Goal: Transaction & Acquisition: Purchase product/service

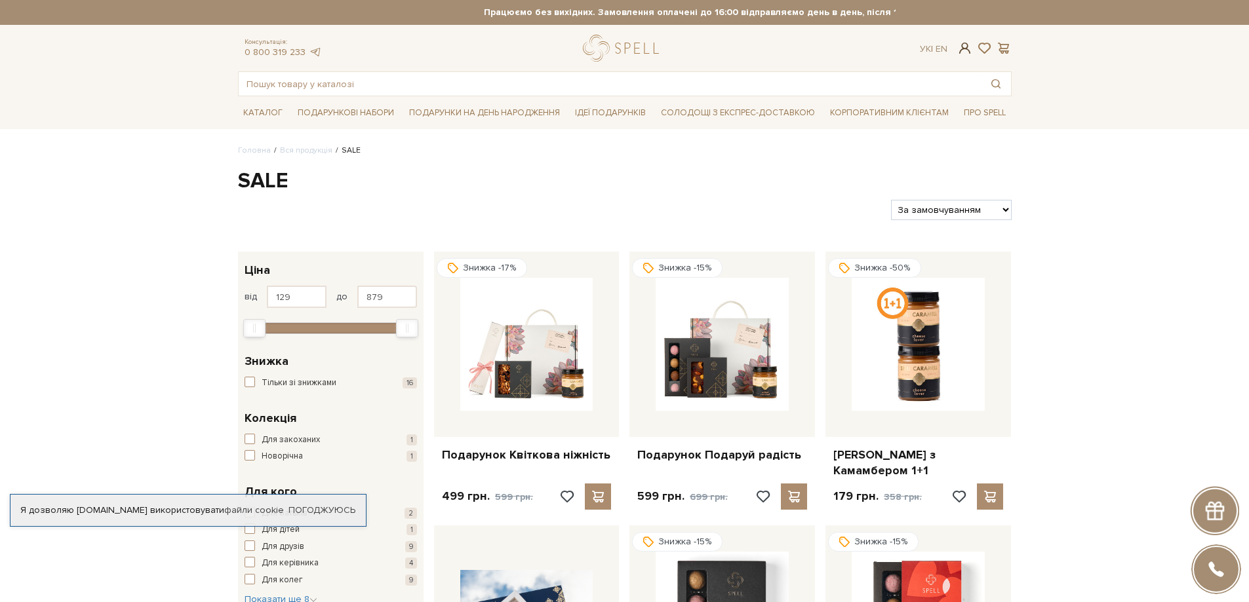
click at [960, 45] on span at bounding box center [965, 48] width 16 height 14
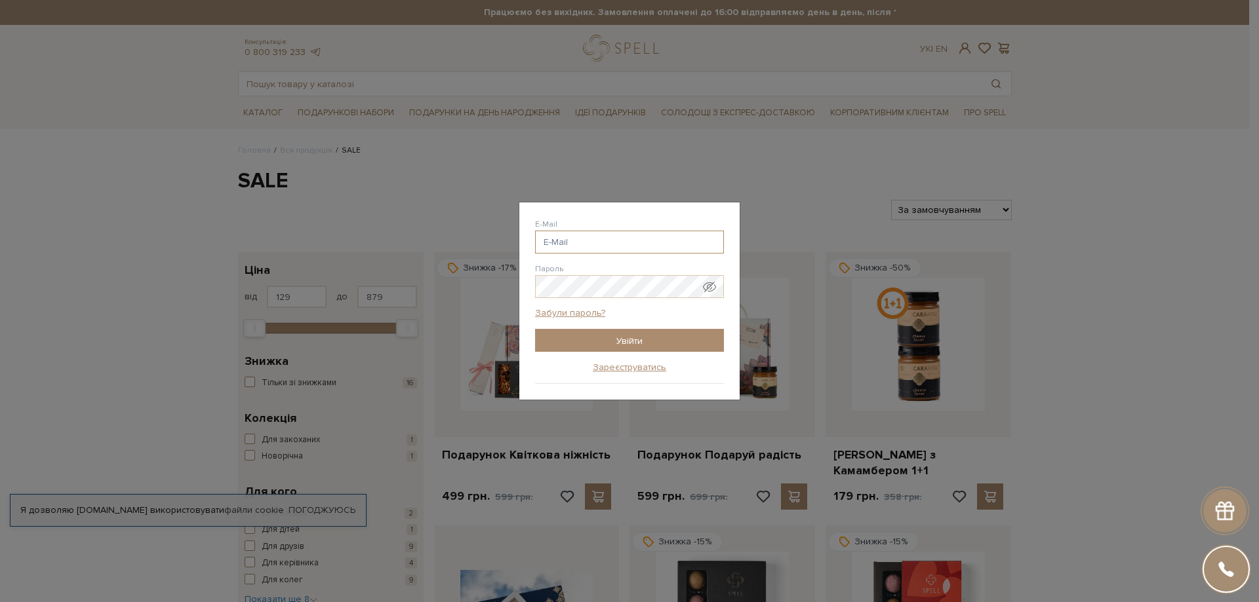
click at [591, 245] on input "E-Mail" at bounding box center [629, 242] width 189 height 23
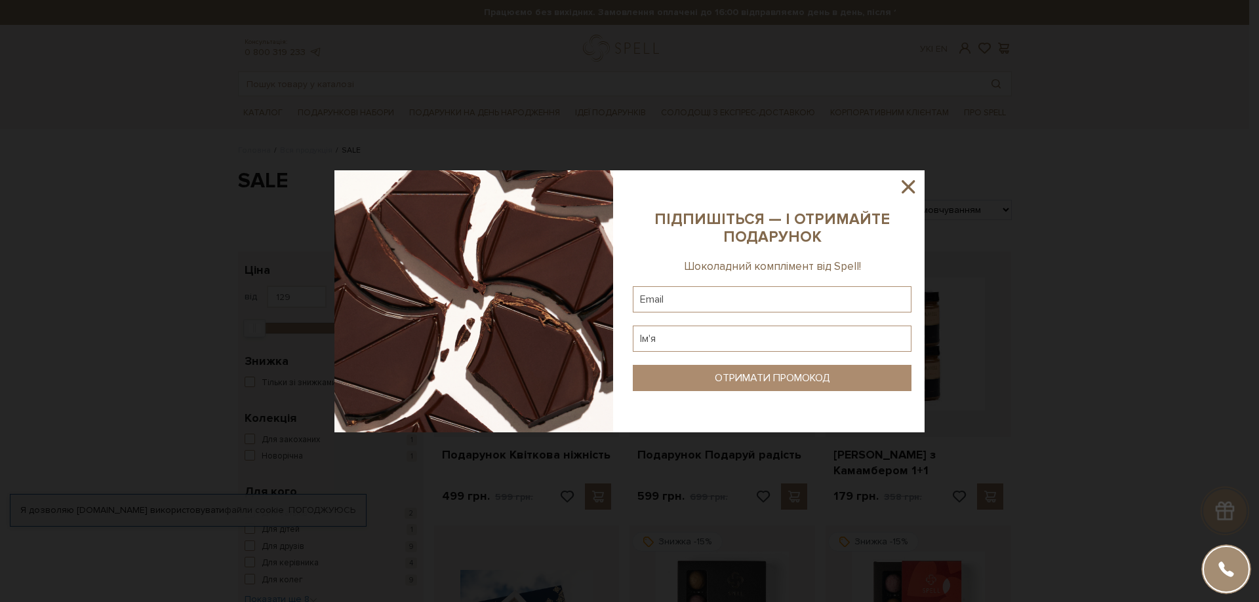
type input "korchevuy@gmail.c"
click at [903, 187] on icon at bounding box center [908, 187] width 22 height 22
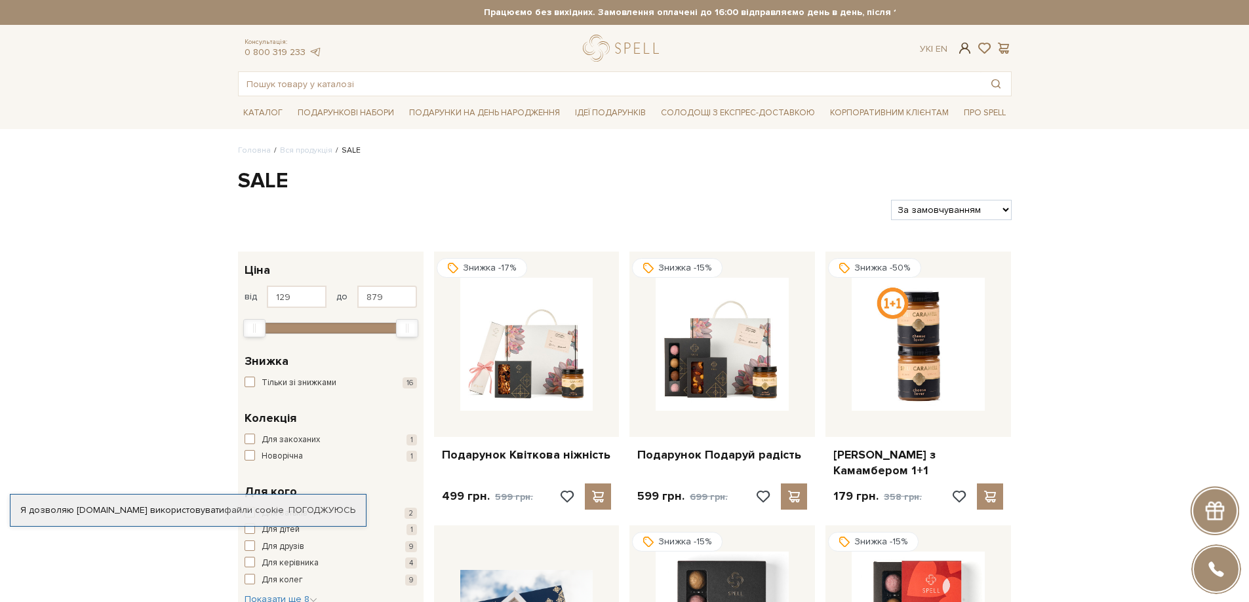
click at [961, 47] on span at bounding box center [965, 48] width 16 height 14
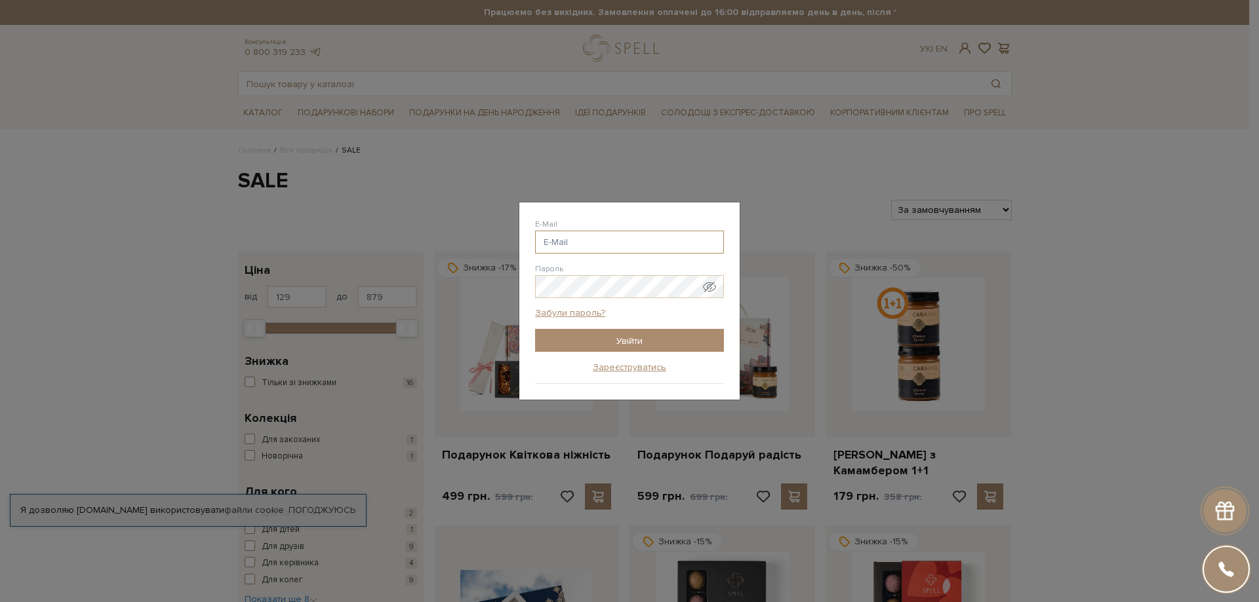
click at [580, 241] on input "E-Mail" at bounding box center [629, 242] width 189 height 23
type input "korchevuy@gmail.com"
click at [602, 333] on input "Увійти" at bounding box center [629, 340] width 189 height 23
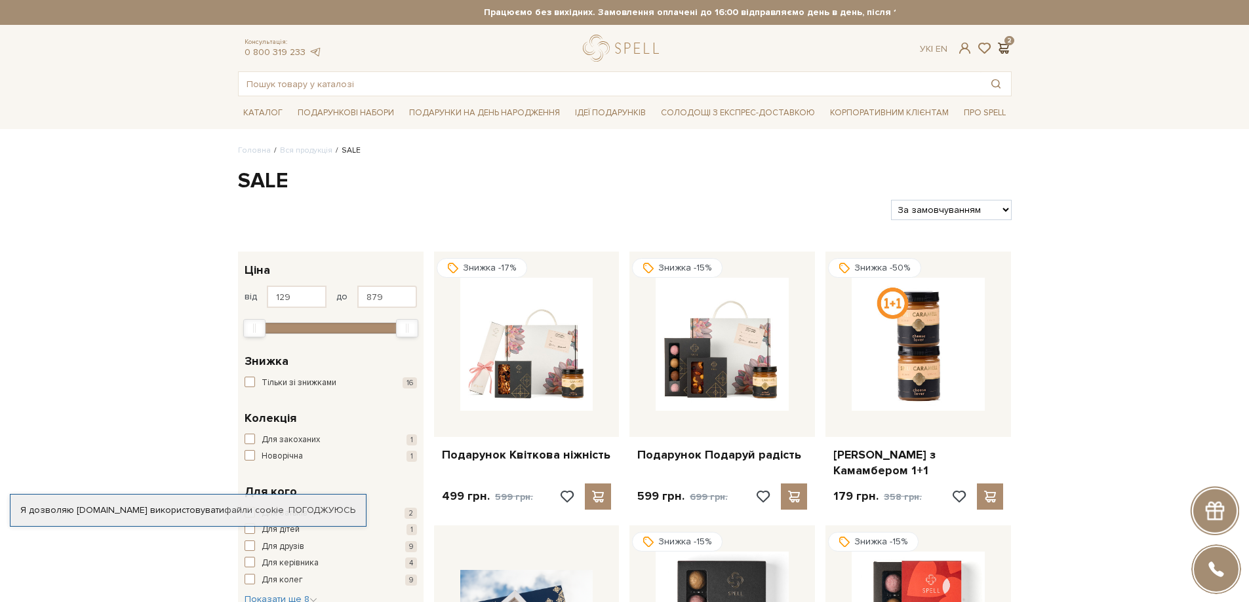
click at [1004, 49] on span at bounding box center [1004, 48] width 16 height 14
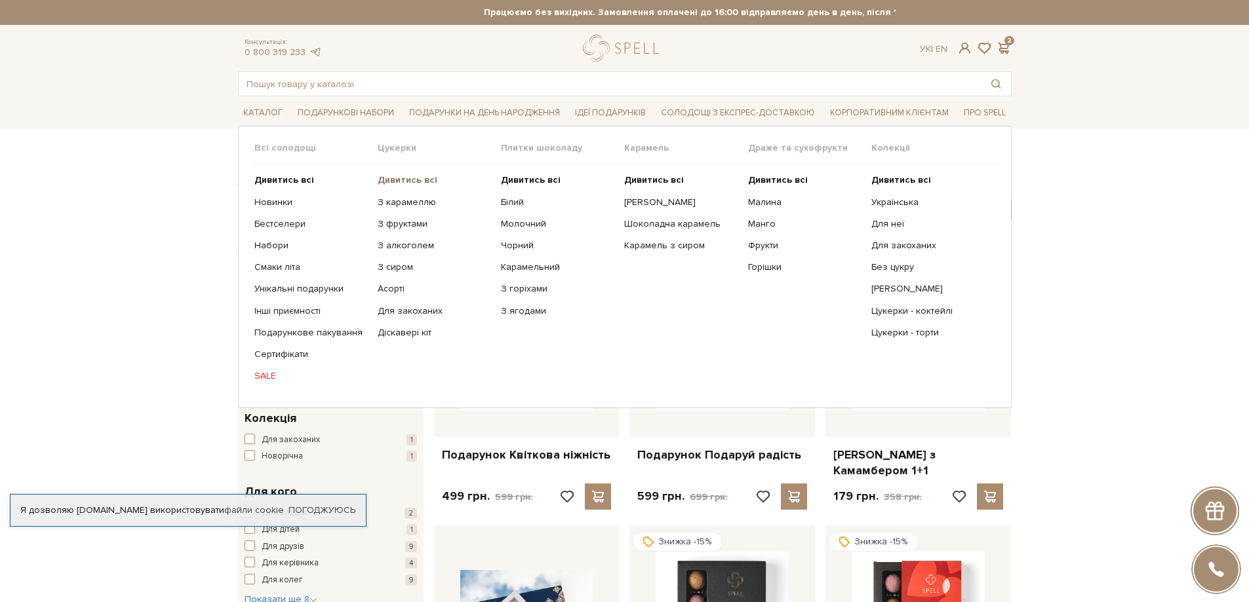
click at [402, 178] on b "Дивитись всі" at bounding box center [408, 179] width 60 height 11
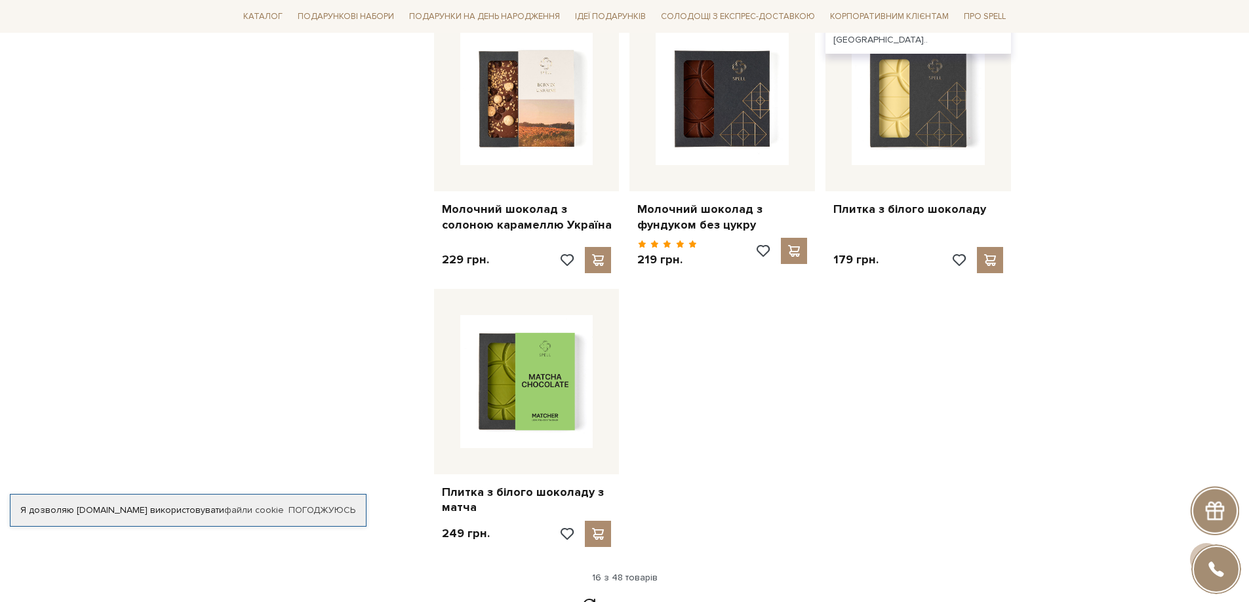
scroll to position [1573, 0]
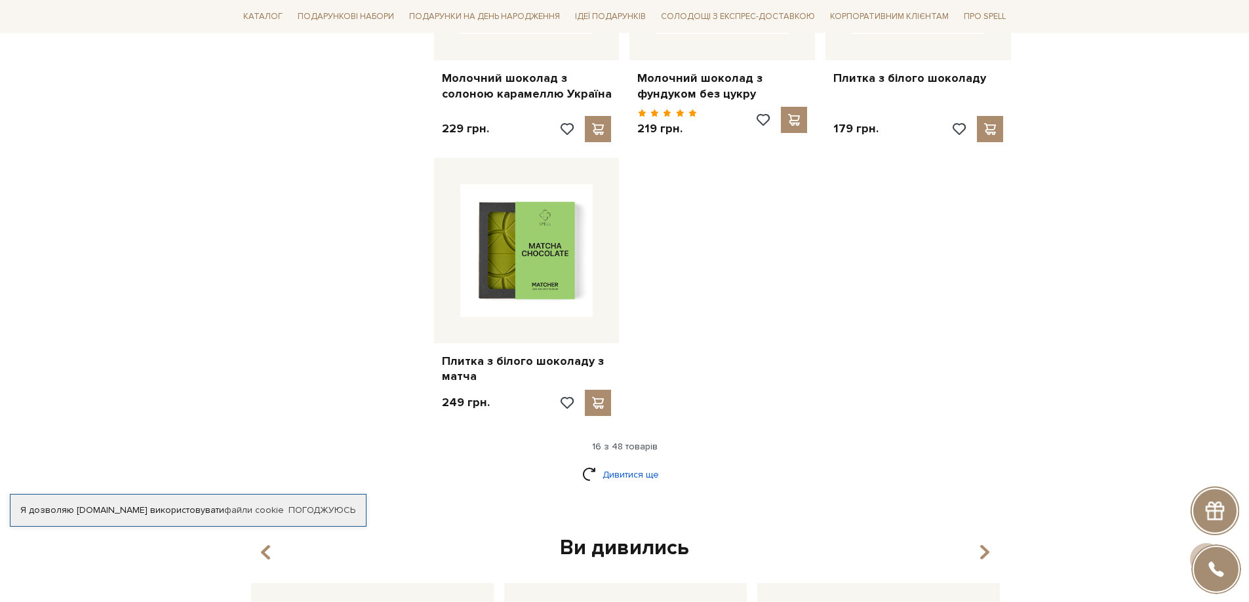
click at [628, 465] on link "Дивитися ще" at bounding box center [624, 475] width 85 height 23
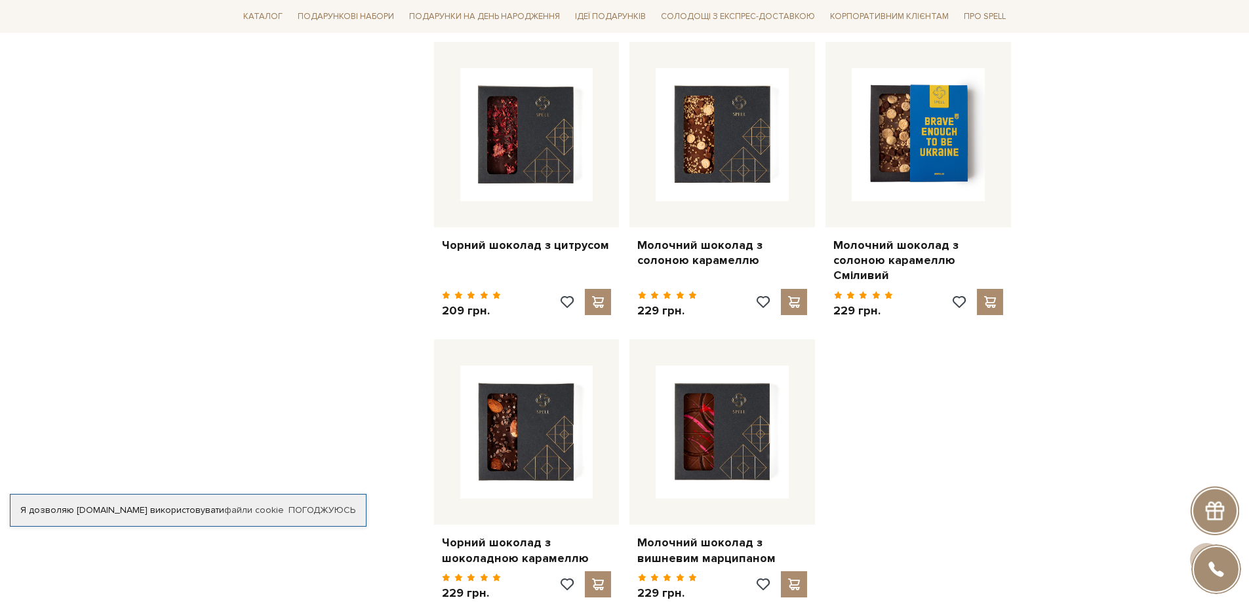
scroll to position [3016, 0]
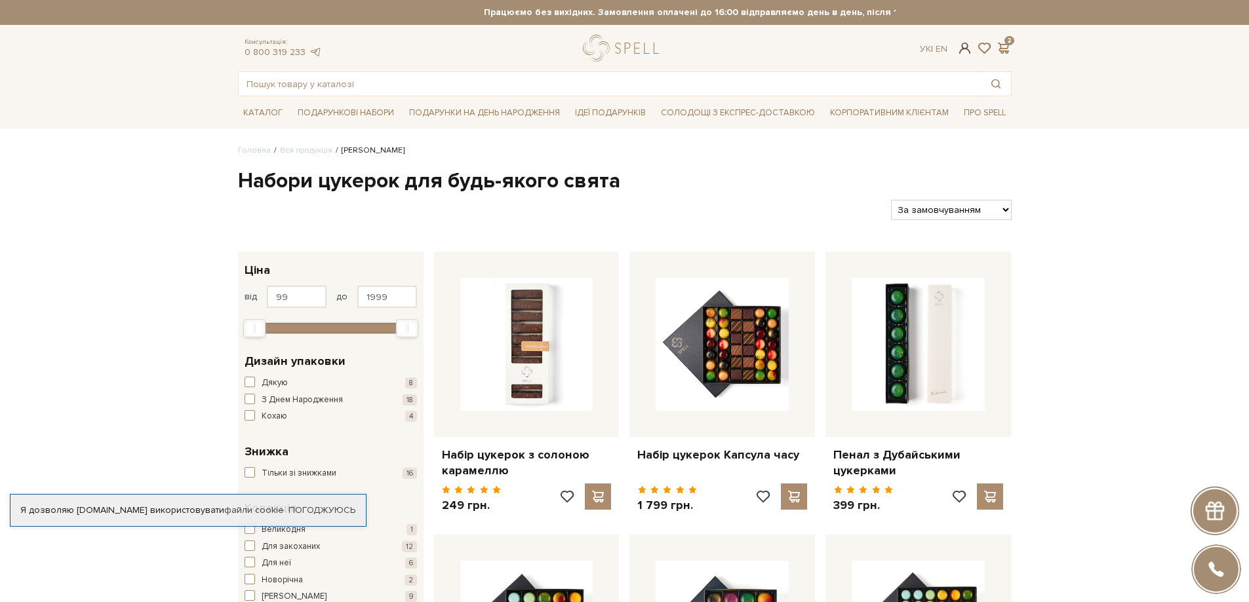
click at [967, 42] on span at bounding box center [965, 48] width 16 height 14
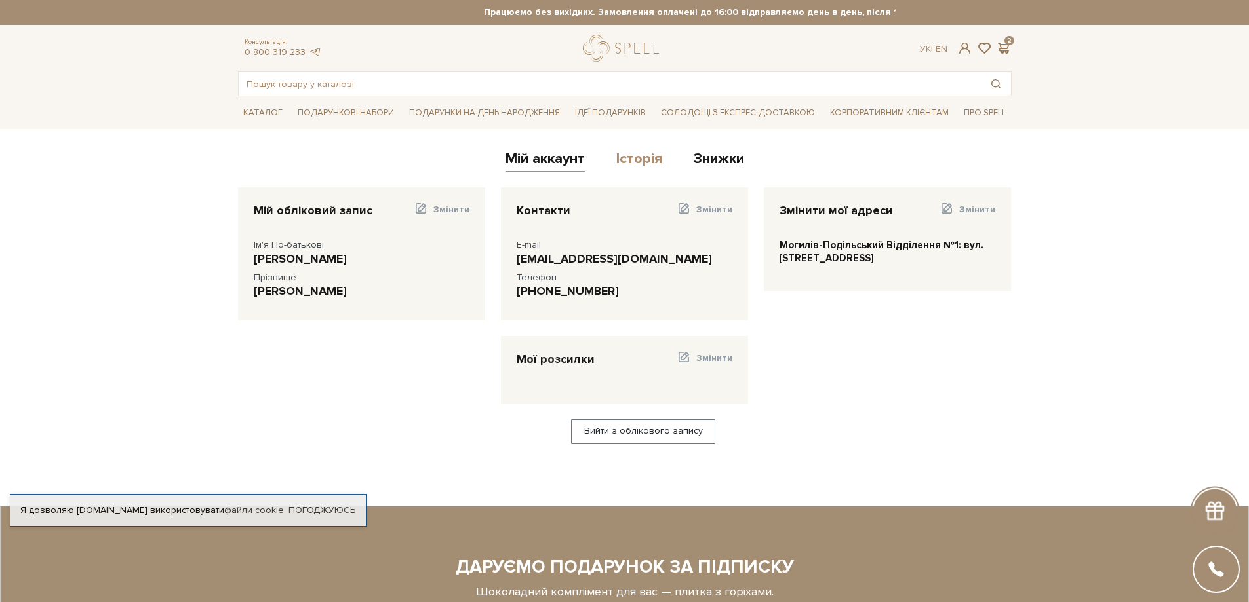
click at [650, 161] on link "Історія" at bounding box center [639, 161] width 46 height 22
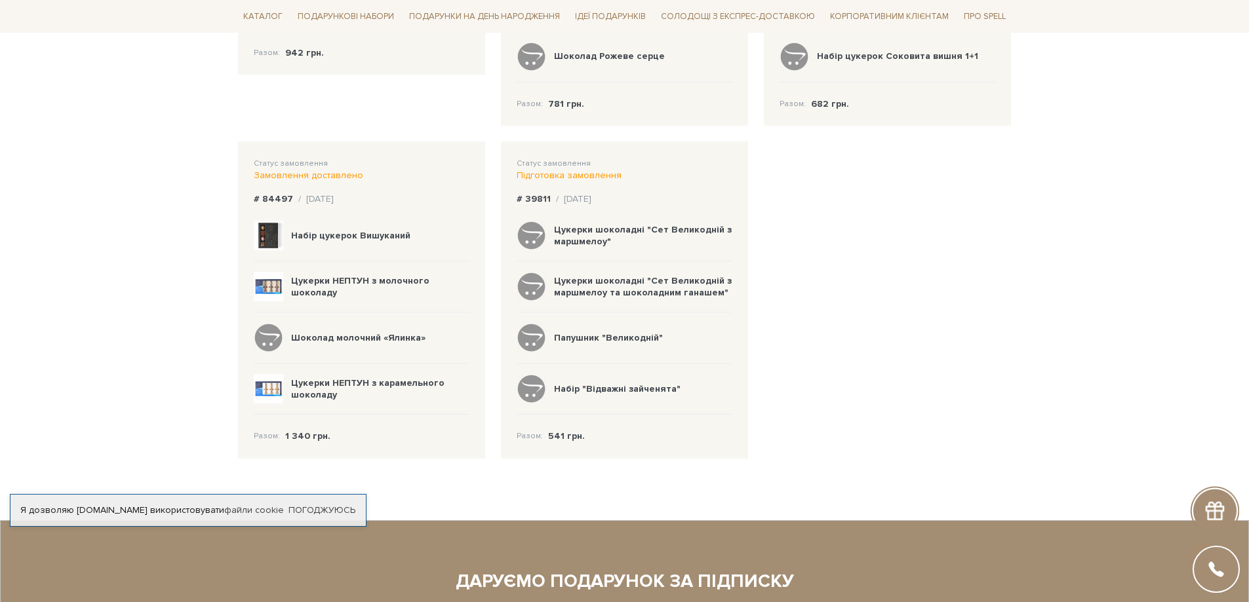
scroll to position [393, 0]
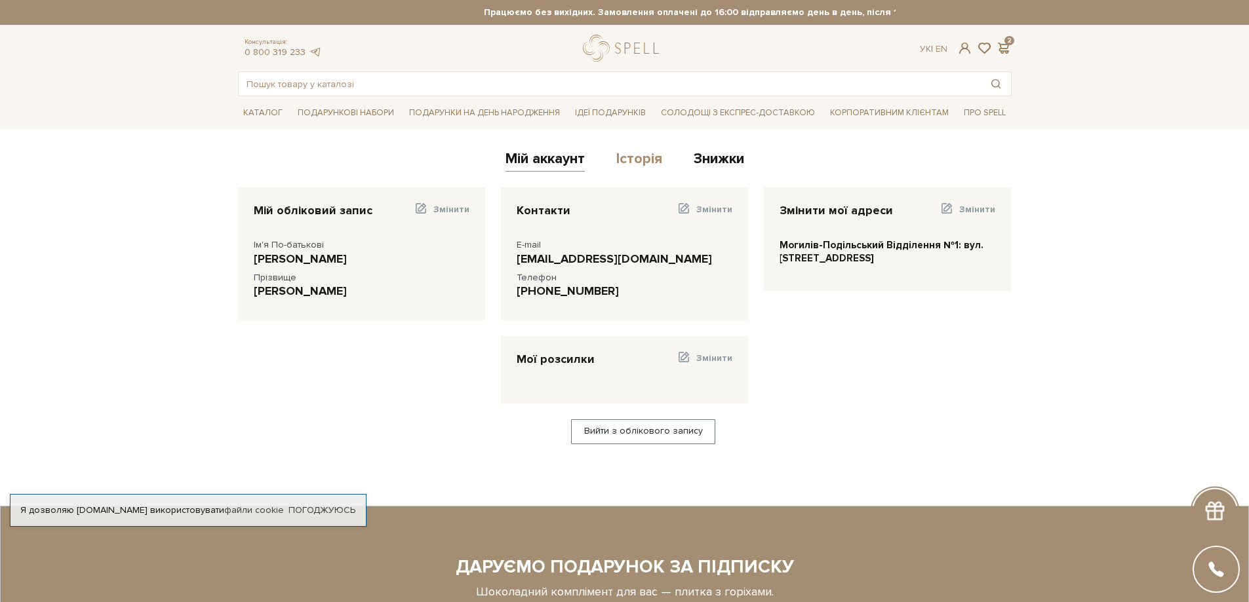
click at [638, 158] on link "Історія" at bounding box center [639, 161] width 46 height 22
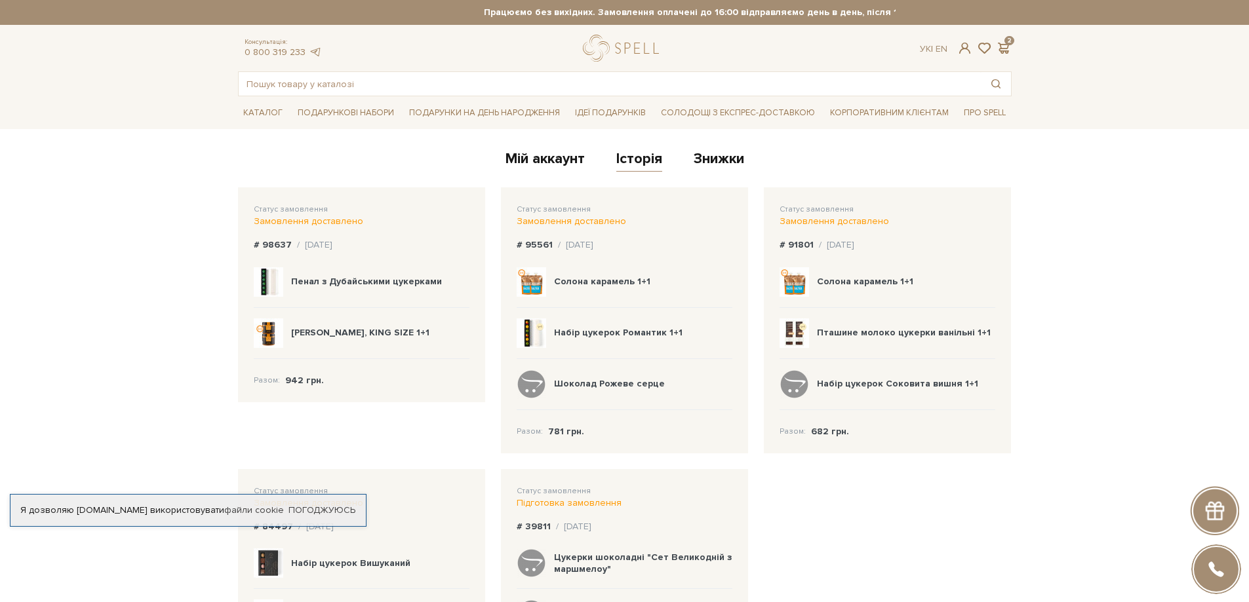
click at [361, 277] on b "Пенал з Дубайськими цукерками" at bounding box center [366, 281] width 151 height 11
click at [310, 243] on div "/ 22.06.2025" at bounding box center [314, 245] width 35 height 12
click at [267, 243] on b "# 98637" at bounding box center [273, 244] width 38 height 11
click at [291, 315] on div "Солона карамель, KING SIZE 1+1" at bounding box center [362, 333] width 216 height 51
drag, startPoint x: 281, startPoint y: 385, endPoint x: 250, endPoint y: 352, distance: 45.9
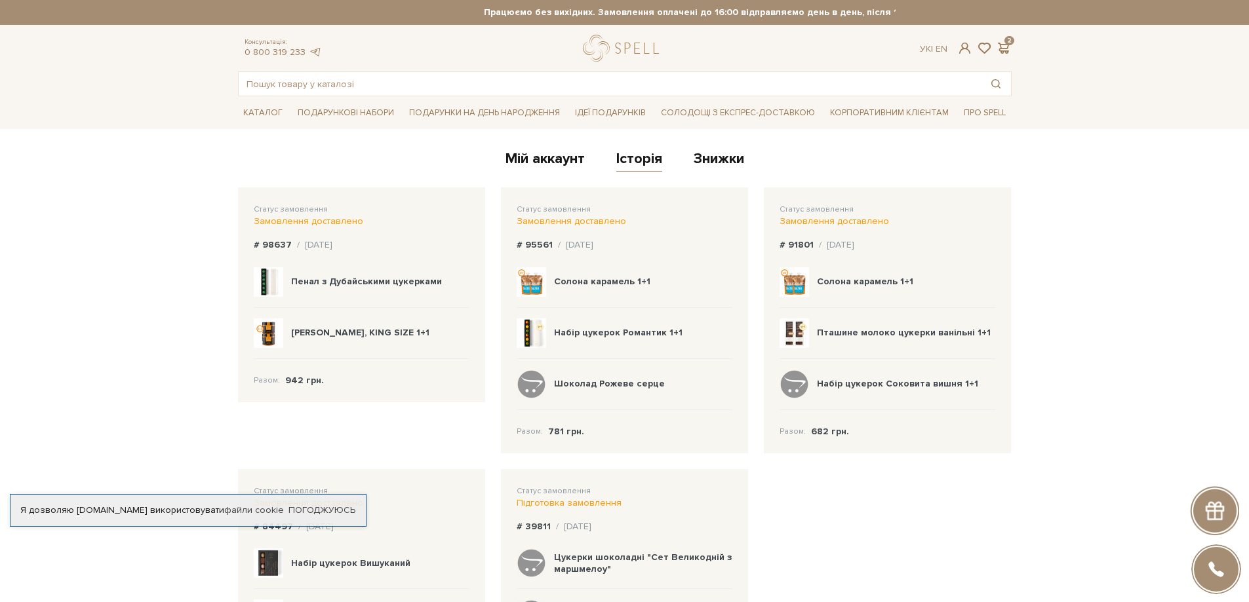
click at [277, 379] on div "Разом: 942 грн." at bounding box center [362, 373] width 216 height 28
drag, startPoint x: 250, startPoint y: 352, endPoint x: 283, endPoint y: 233, distance: 123.9
click at [250, 348] on div "Статус замовлення Замовлення доставлено # 98637 / 22.06.2025 Пенал з Дубайським…" at bounding box center [361, 294] width 247 height 215
click at [290, 211] on span "Статус замовлення" at bounding box center [291, 210] width 74 height 10
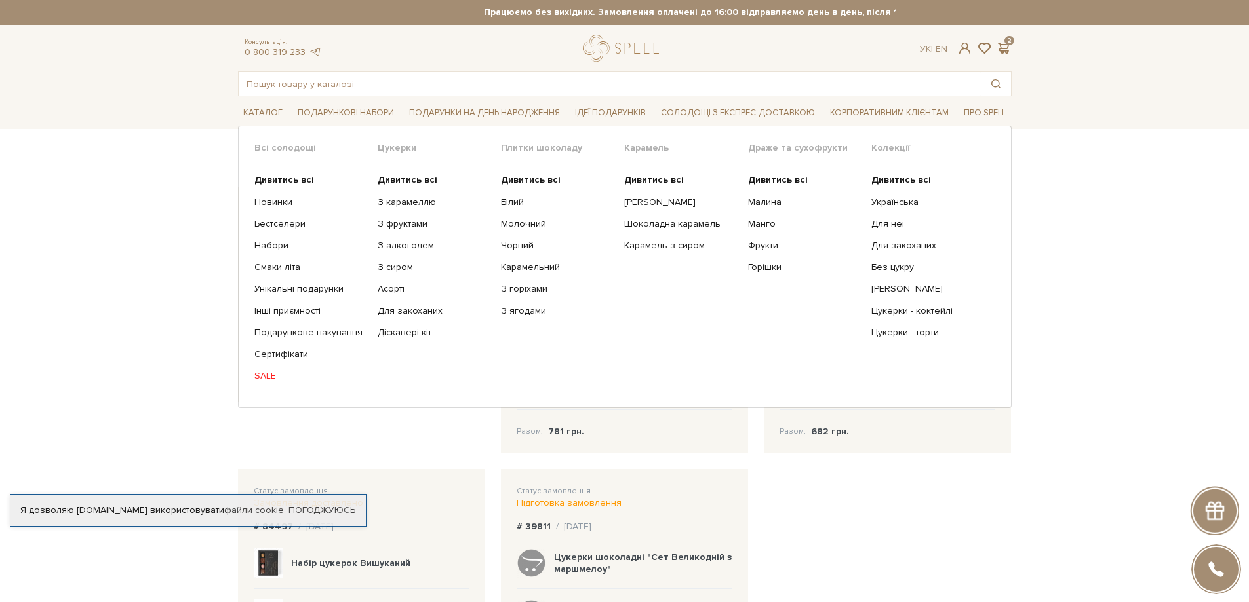
click at [264, 374] on link "SALE" at bounding box center [310, 376] width 113 height 12
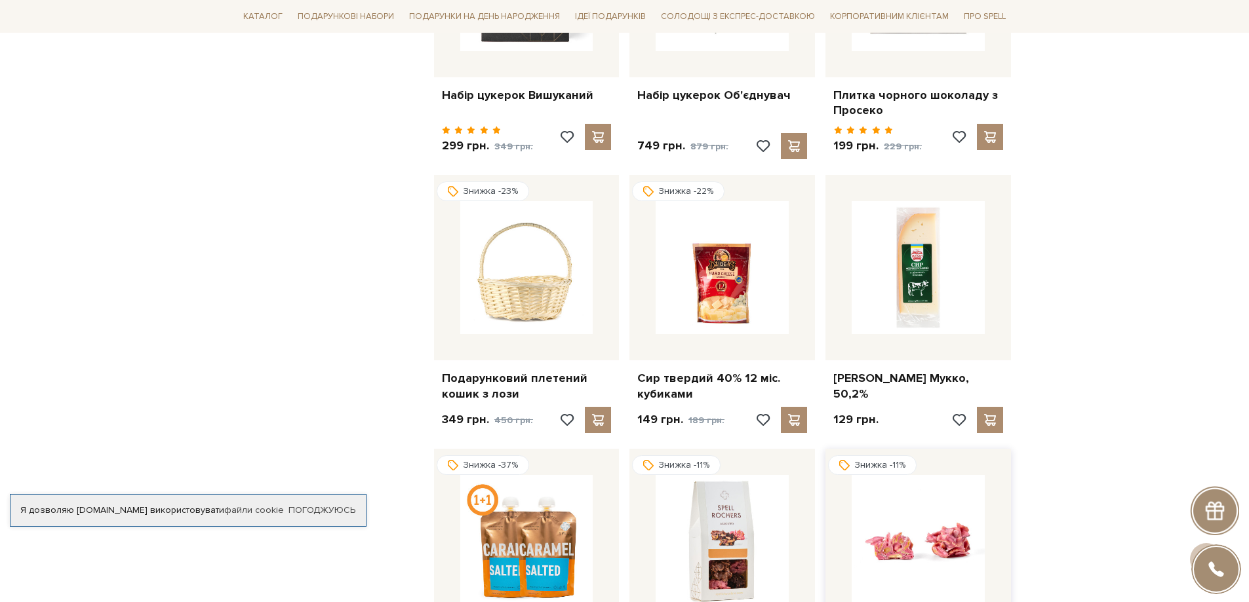
scroll to position [1246, 0]
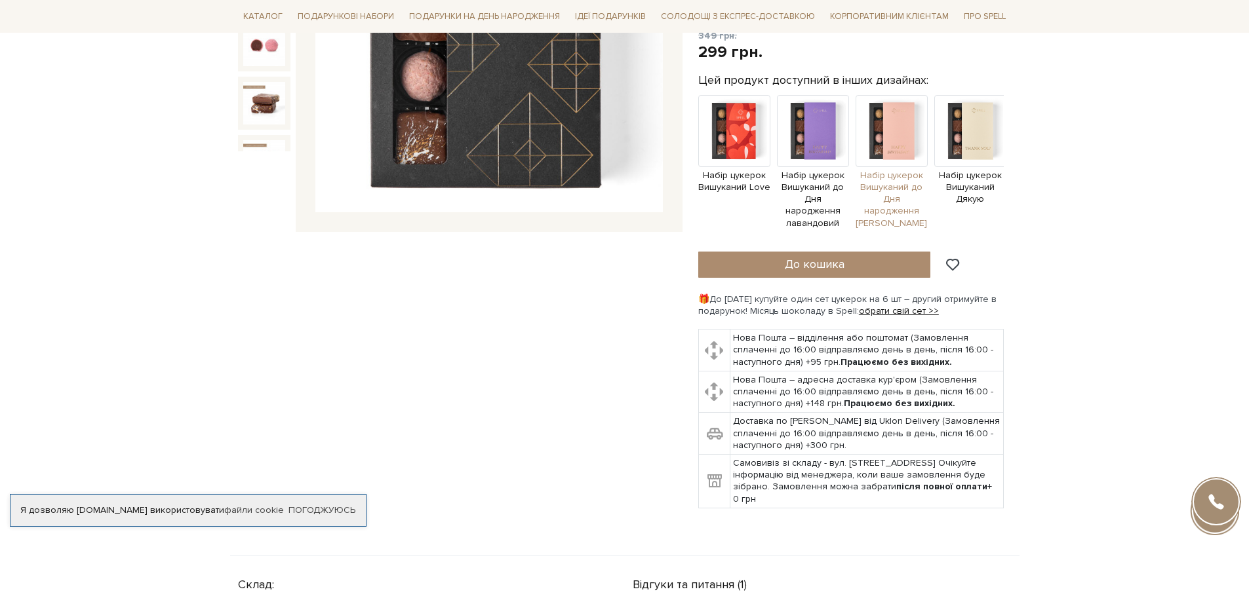
scroll to position [590, 0]
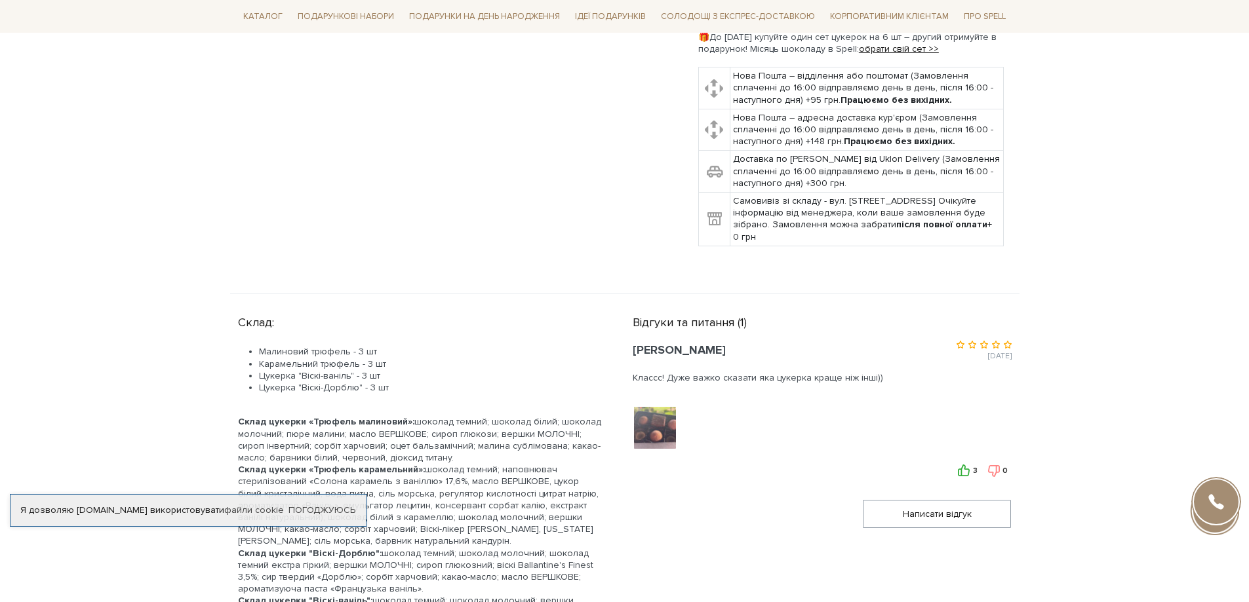
click at [647, 412] on img at bounding box center [654, 428] width 83 height 83
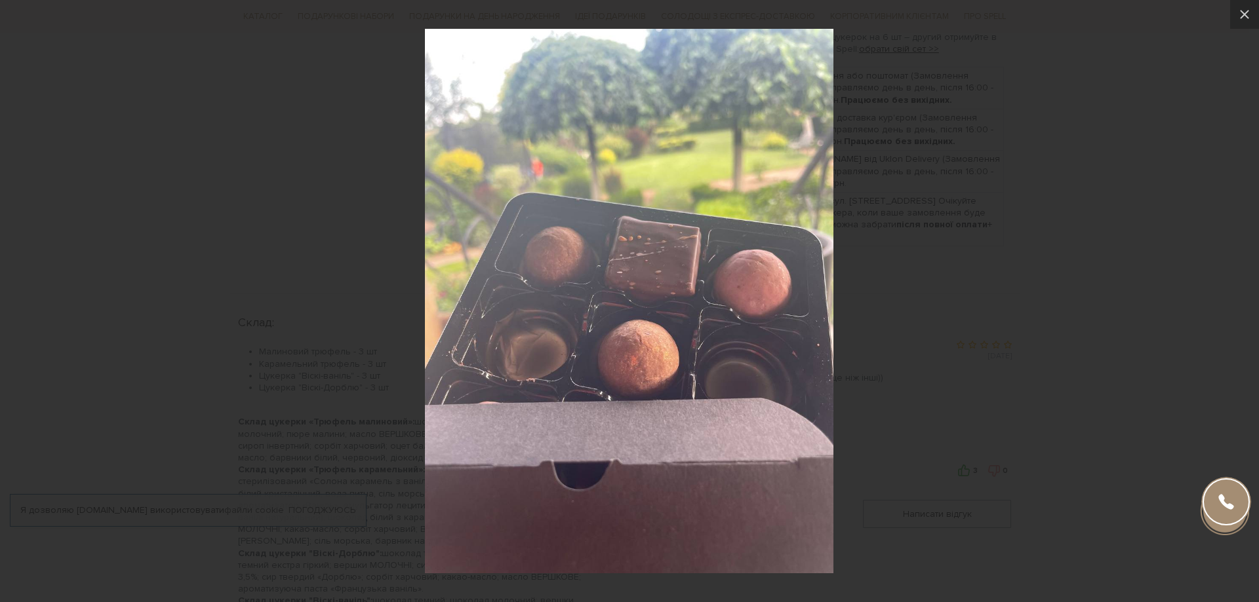
click at [972, 246] on div at bounding box center [629, 301] width 1259 height 602
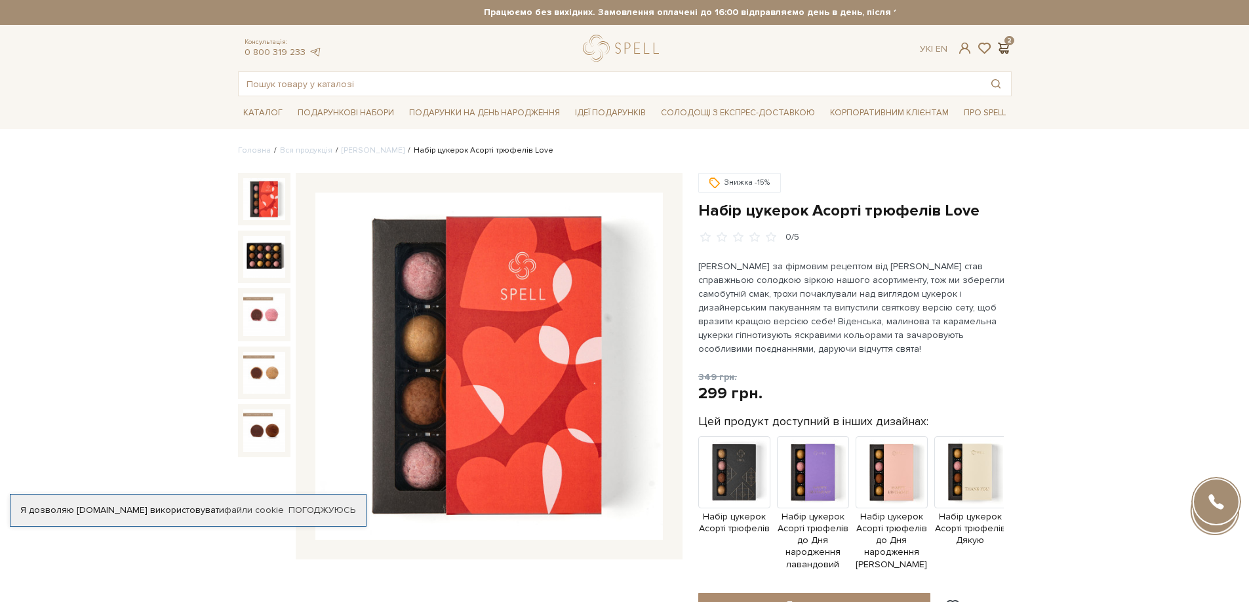
click at [1008, 41] on div "Консультація: 0 800 319 233 Ук | En | 2" at bounding box center [624, 48] width 789 height 27
click at [1008, 42] on span at bounding box center [1004, 48] width 16 height 14
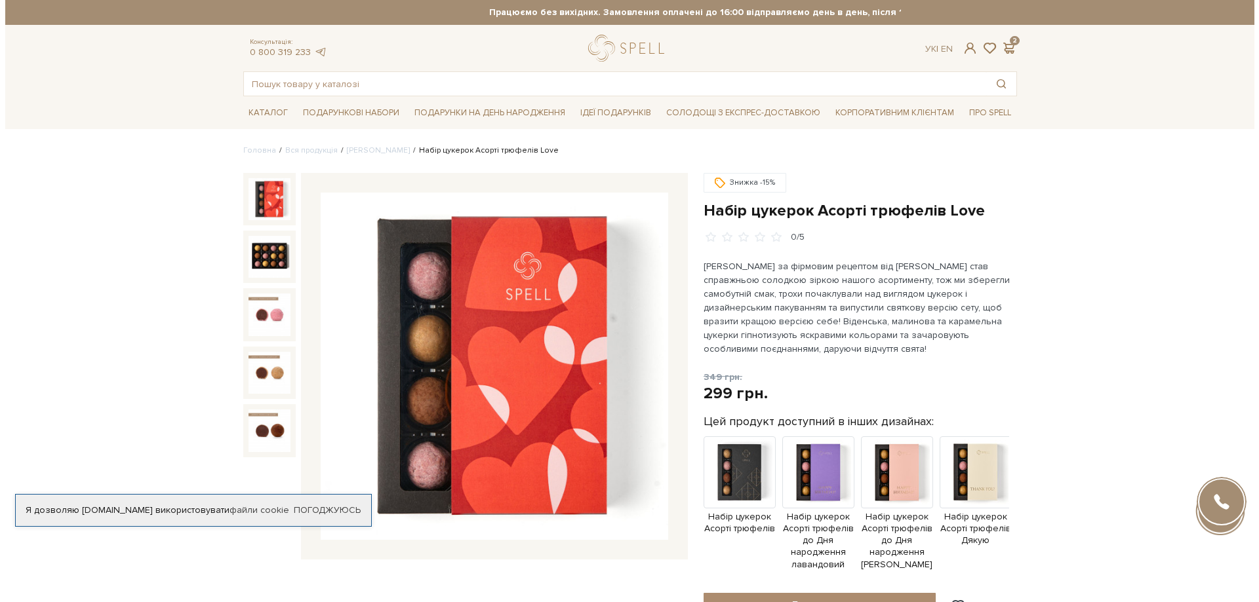
scroll to position [262, 0]
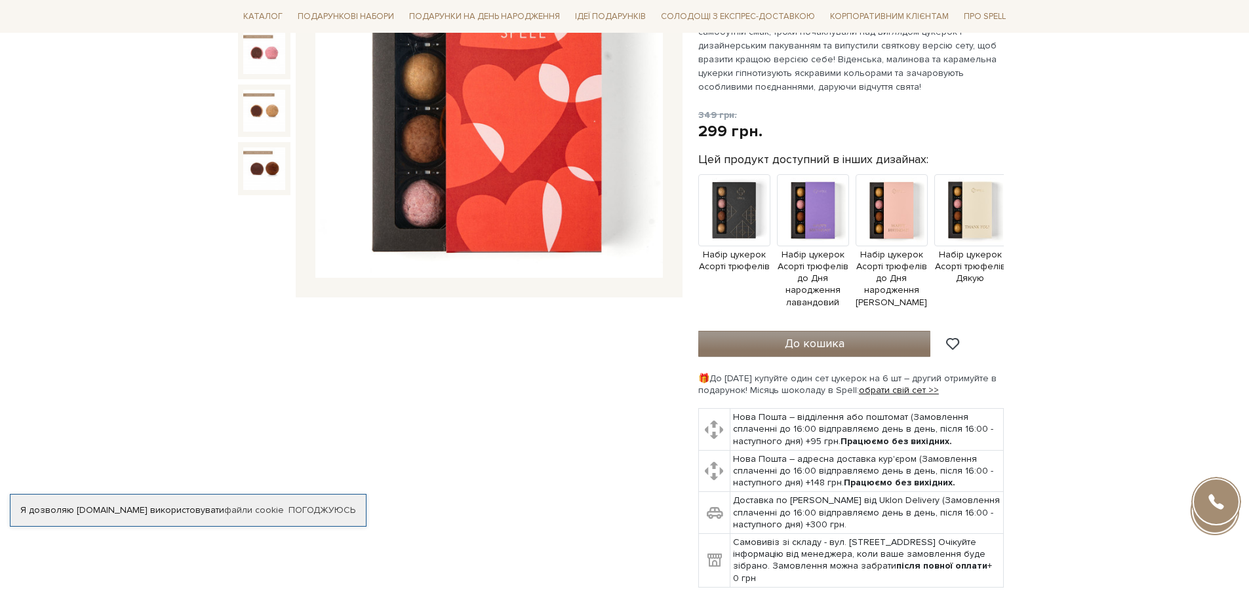
click at [799, 353] on button "До кошика" at bounding box center [814, 344] width 233 height 26
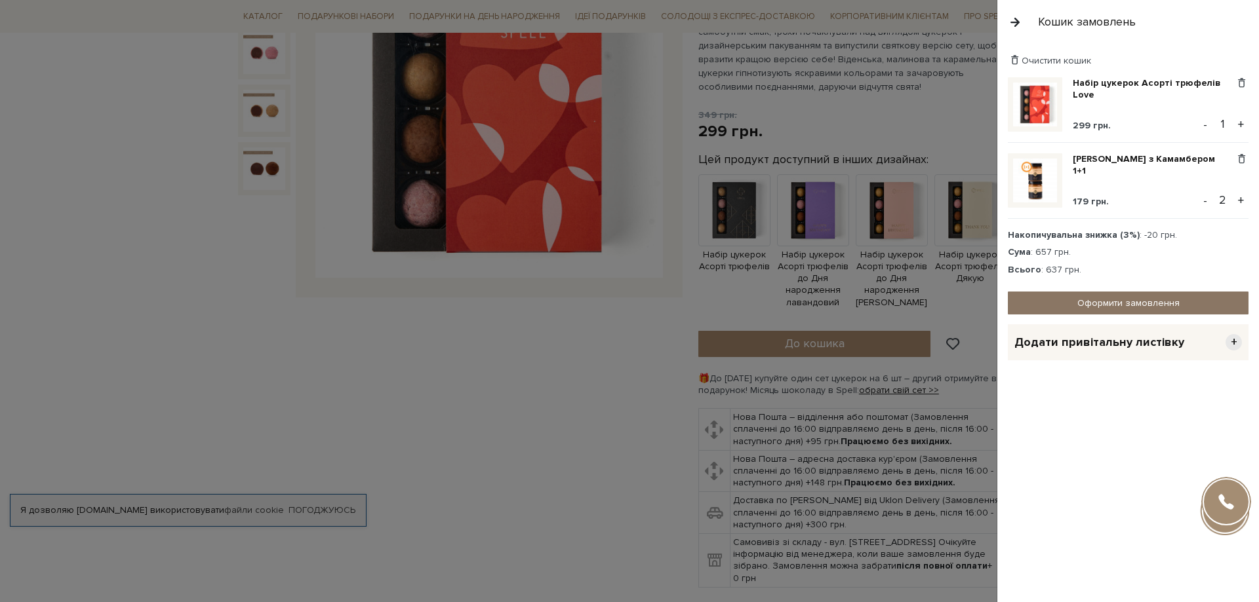
click at [1044, 301] on link "Оформити замовлення" at bounding box center [1128, 303] width 241 height 23
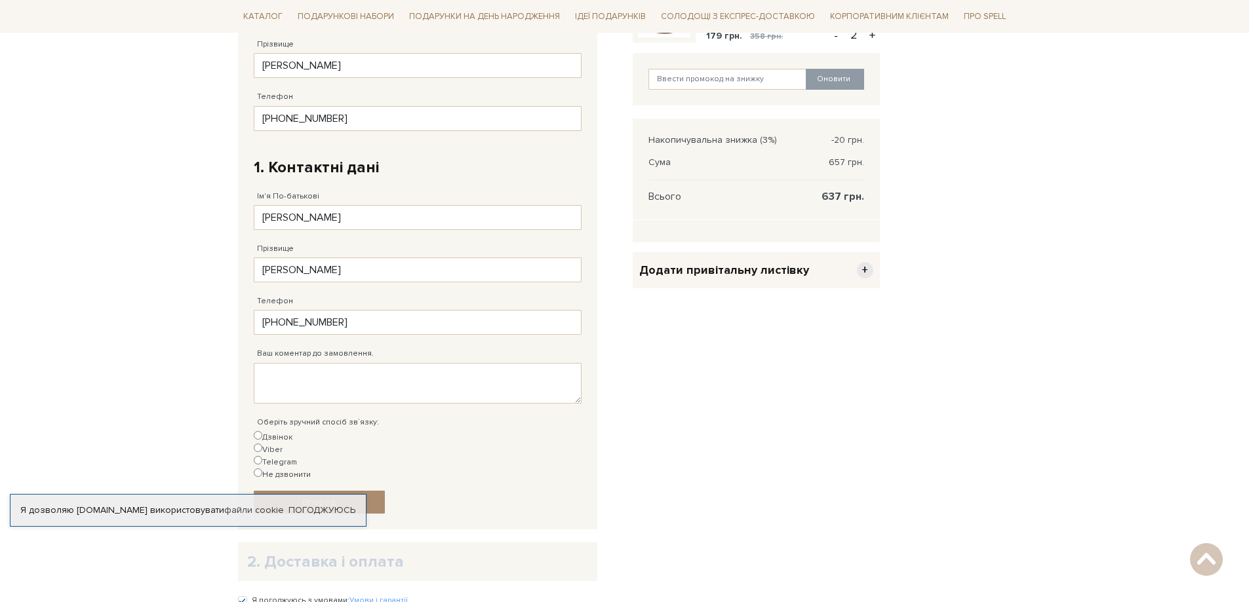
scroll to position [393, 0]
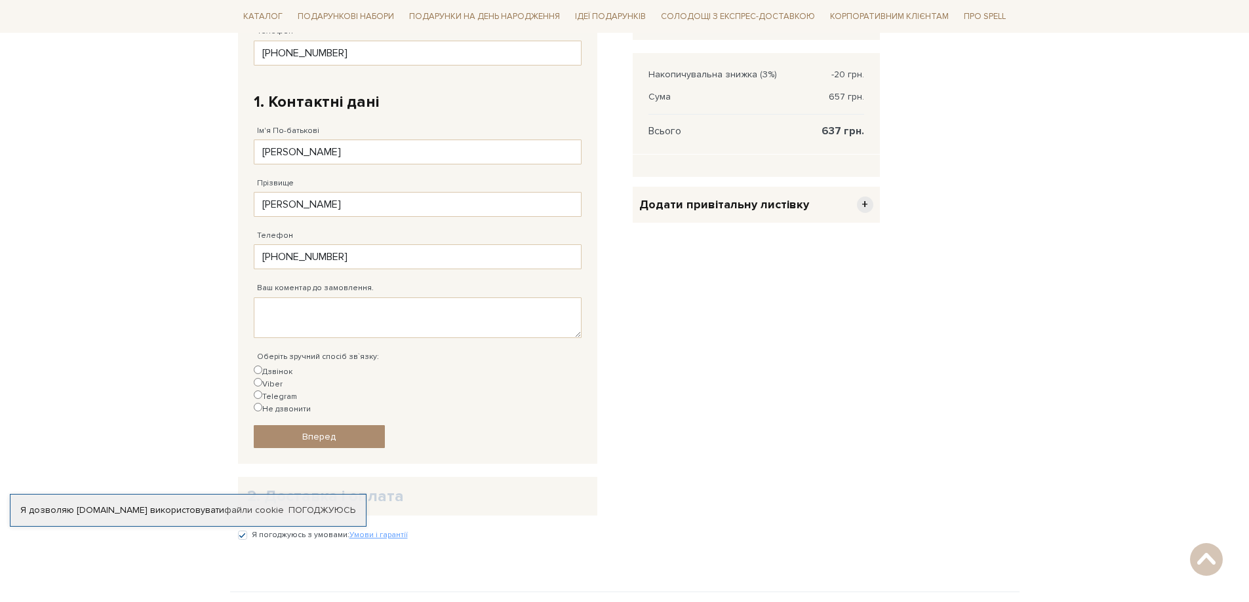
click at [262, 403] on input "Не дзвонити" at bounding box center [258, 407] width 9 height 9
radio input "true"
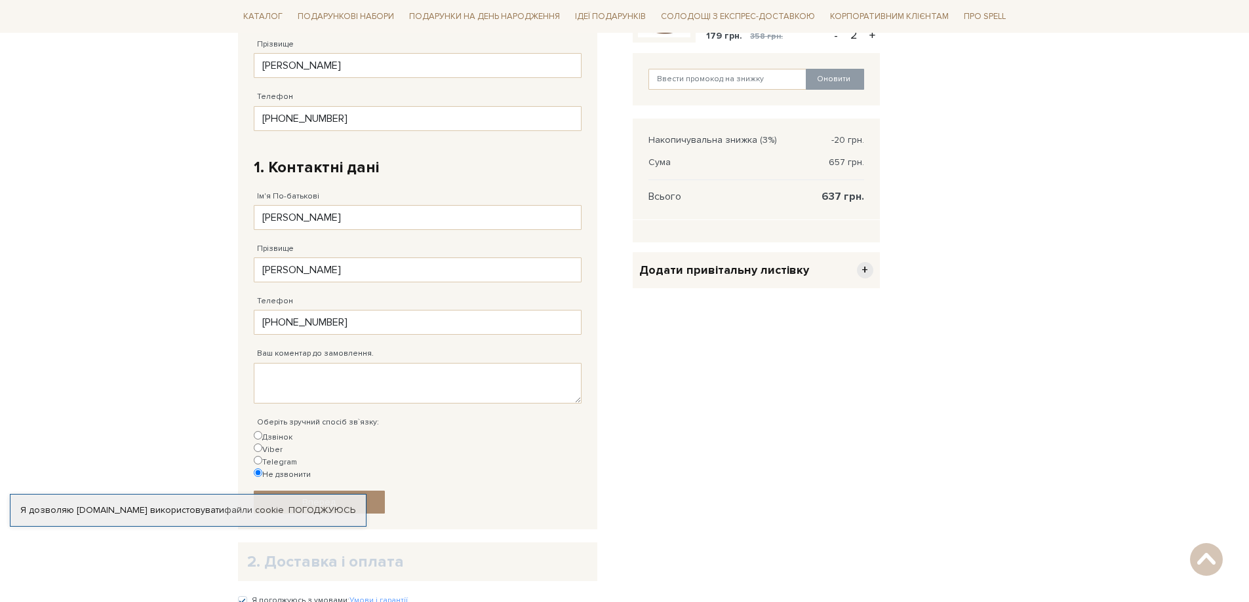
scroll to position [459, 0]
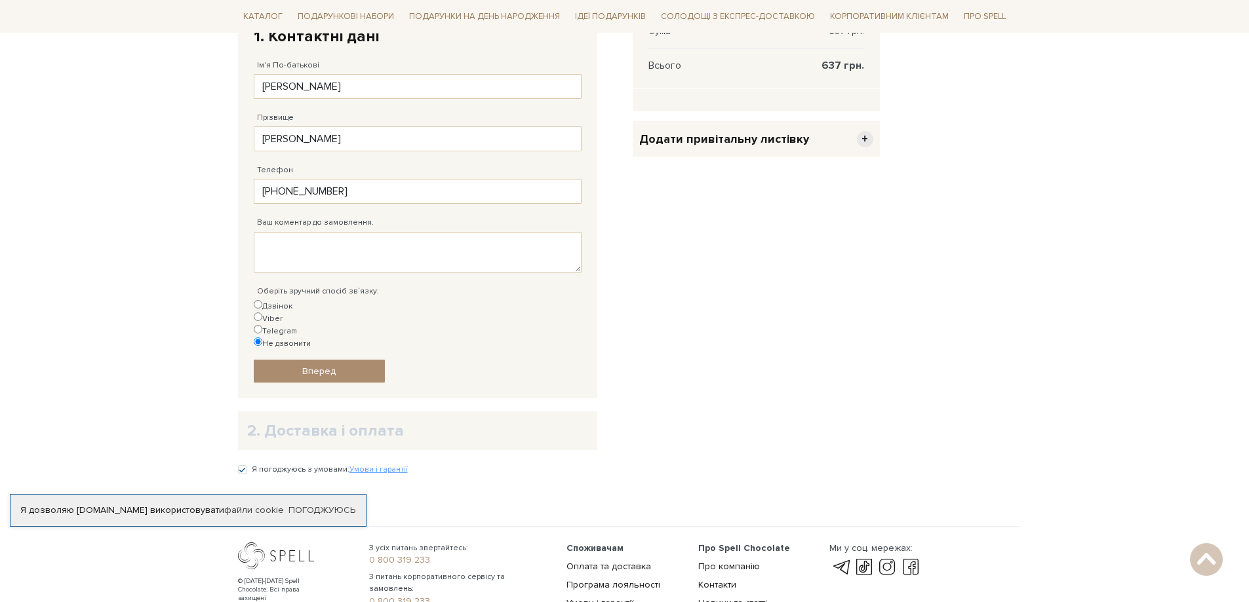
click at [867, 145] on span "+" at bounding box center [865, 139] width 16 height 16
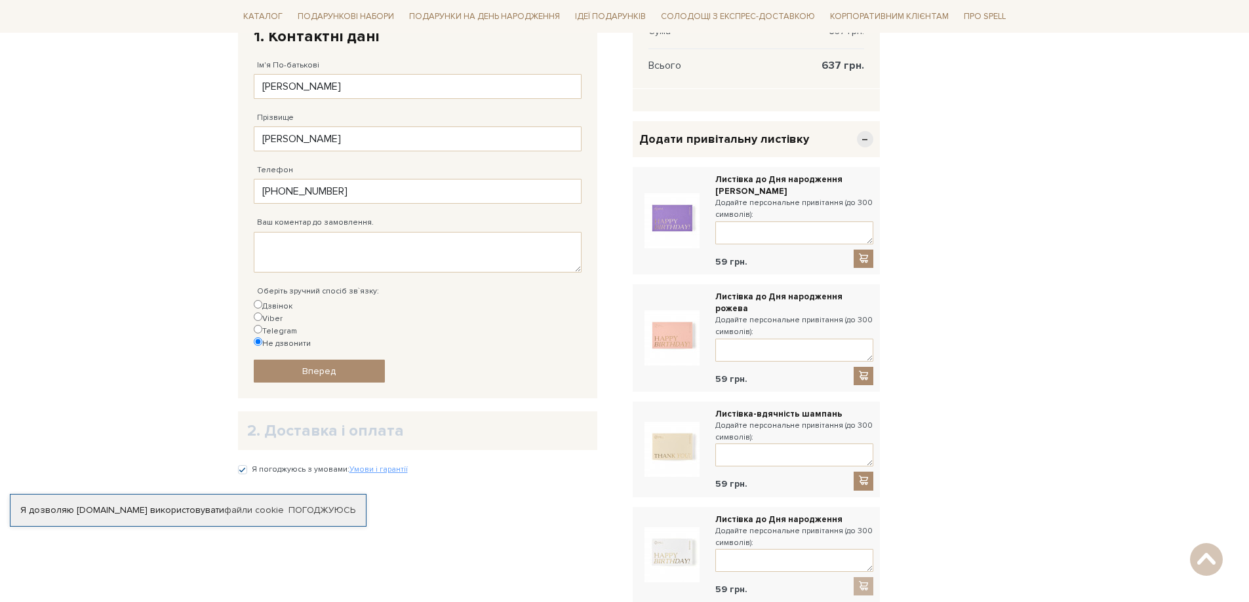
click at [867, 145] on span "−" at bounding box center [865, 139] width 16 height 16
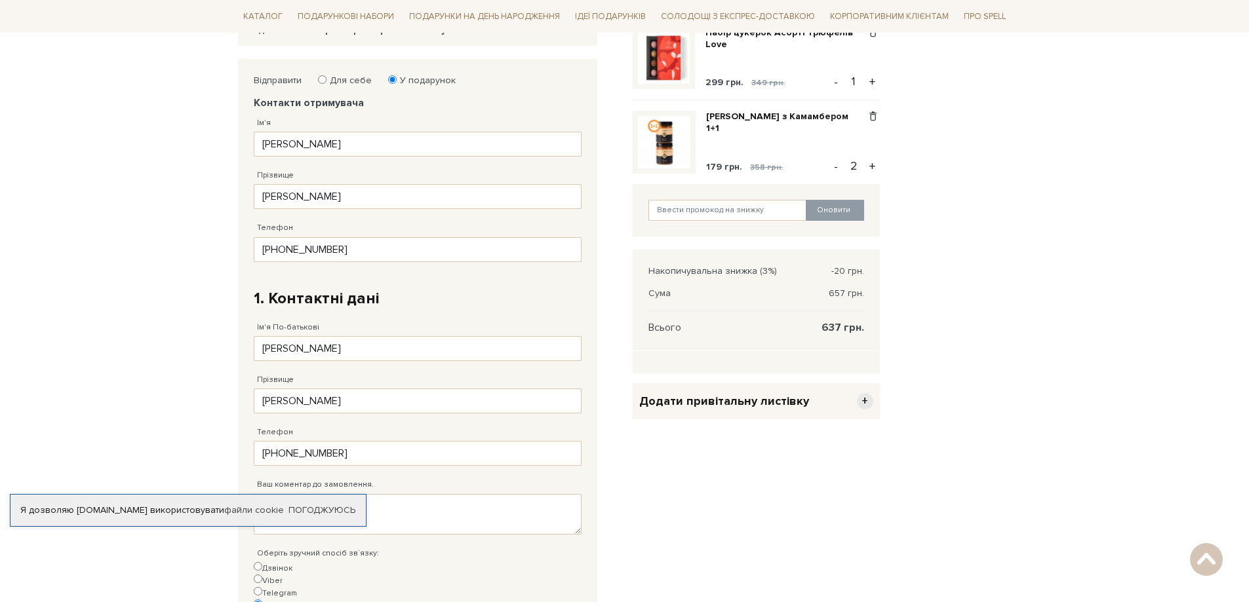
scroll to position [524, 0]
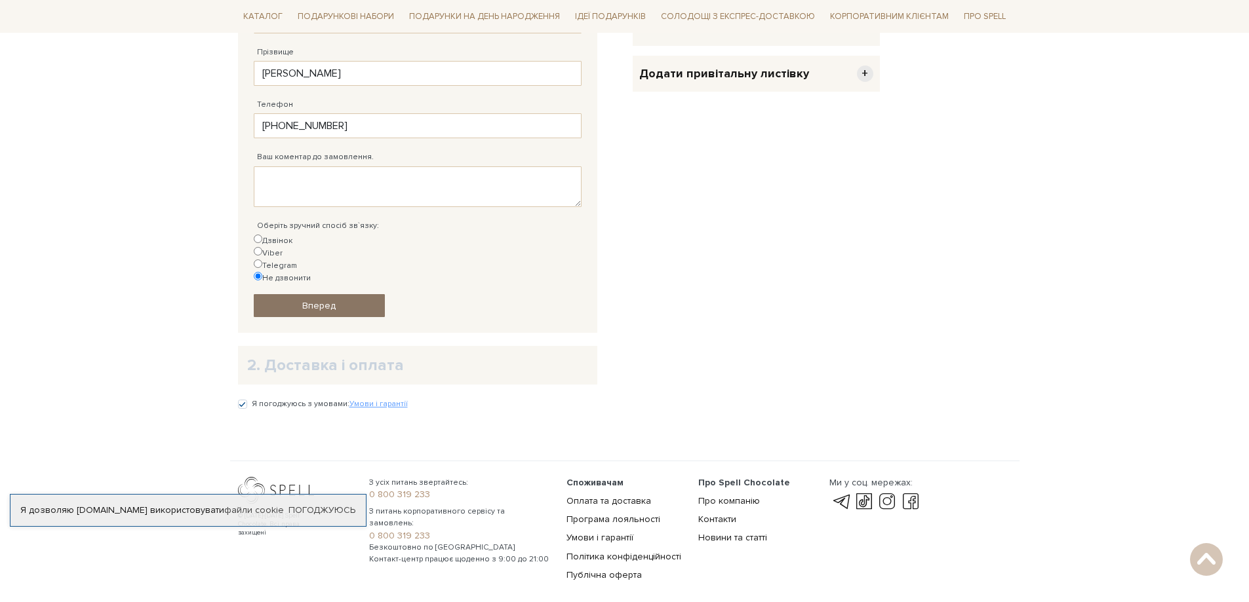
click at [338, 294] on link "Вперед" at bounding box center [319, 305] width 131 height 23
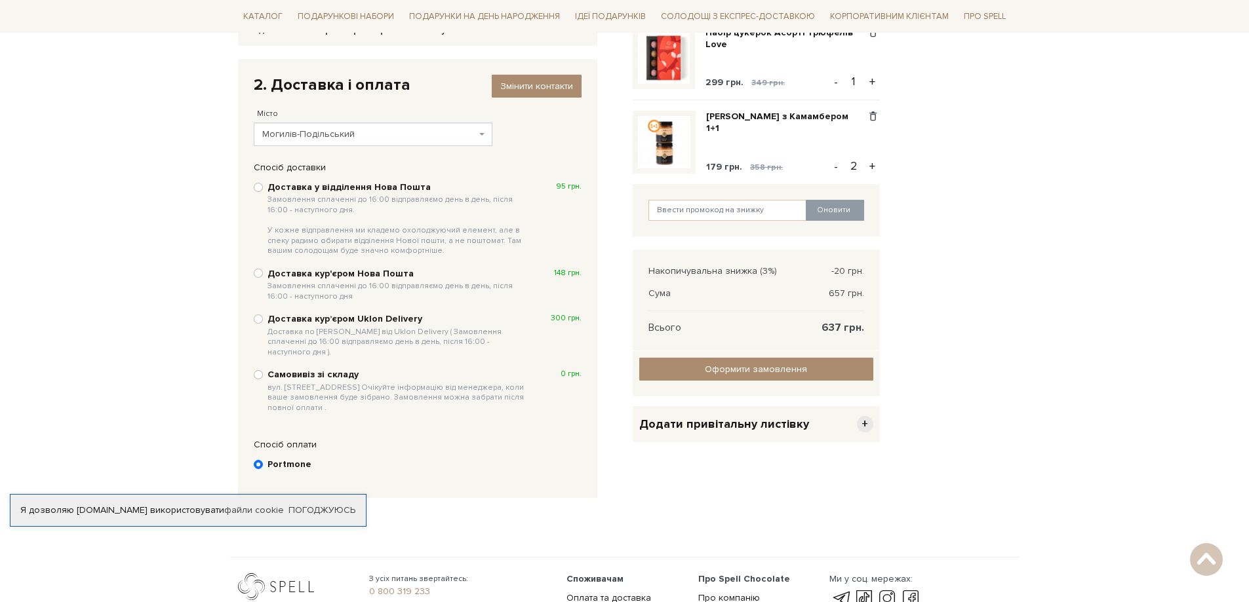
scroll to position [256, 0]
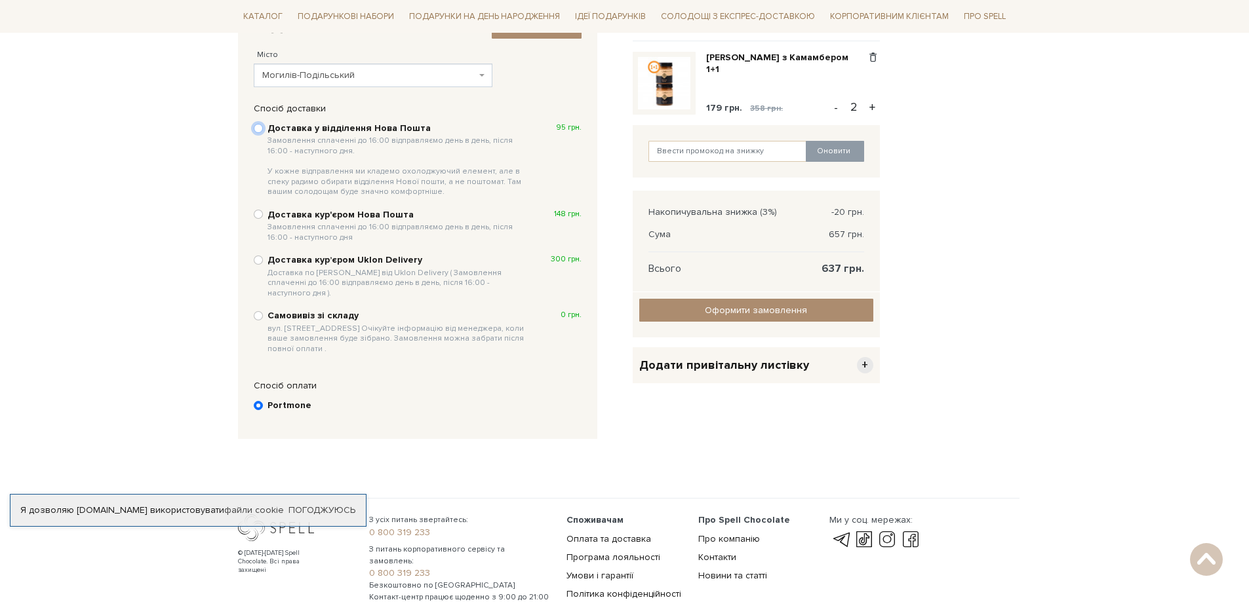
click at [261, 127] on input "Доставка у відділення Нова Пошта Замовлення сплаченні до 16:00 відправляємо ден…" at bounding box center [258, 128] width 9 height 9
radio input "true"
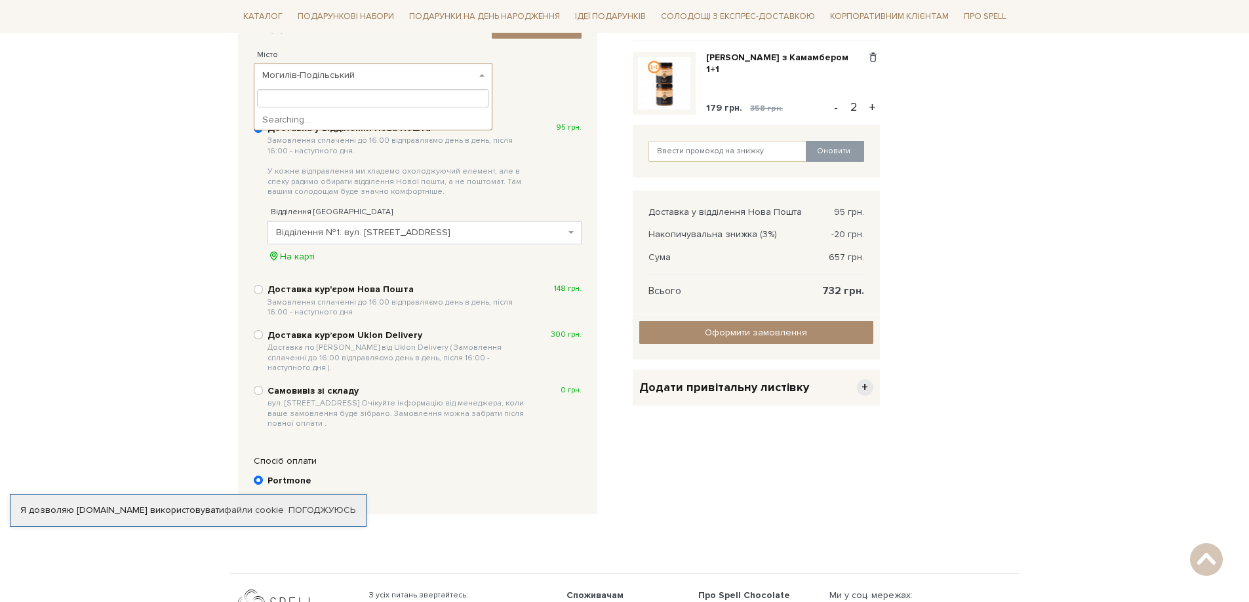
click at [355, 70] on span "Могилів-Подільський" at bounding box center [369, 75] width 214 height 13
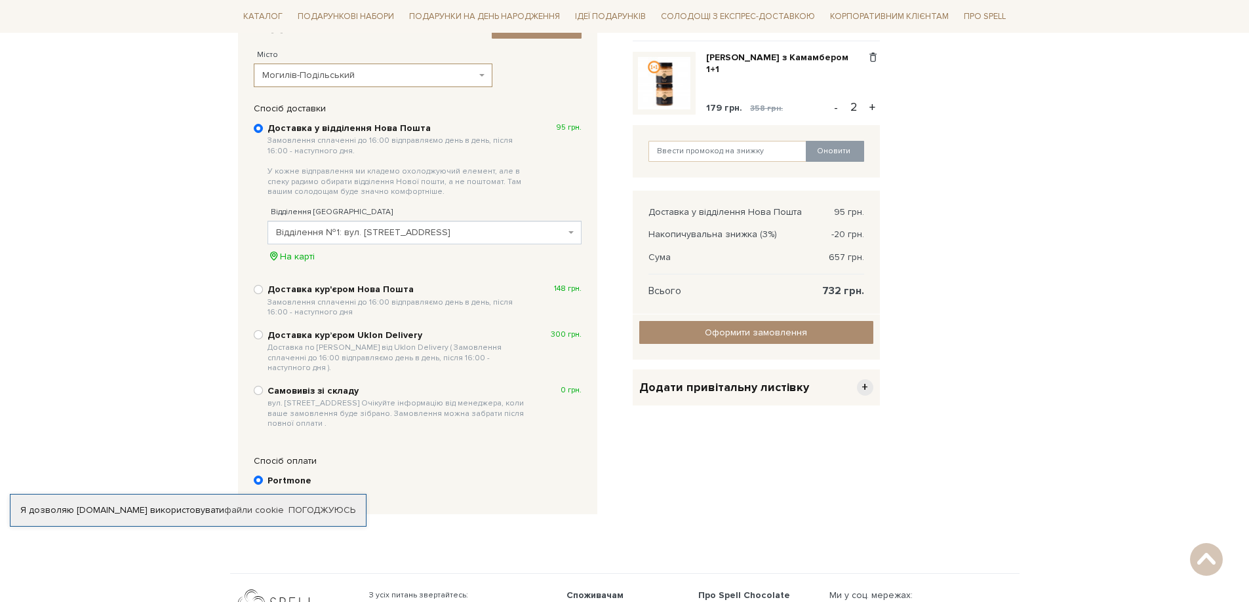
click at [355, 83] on span "Могилів-Подільський" at bounding box center [373, 76] width 239 height 24
click at [710, 450] on div "Очистити кошик Набір цукерок Асорті трюфелів Love 299 грн. 349 грн. Видалити До…" at bounding box center [756, 264] width 263 height 528
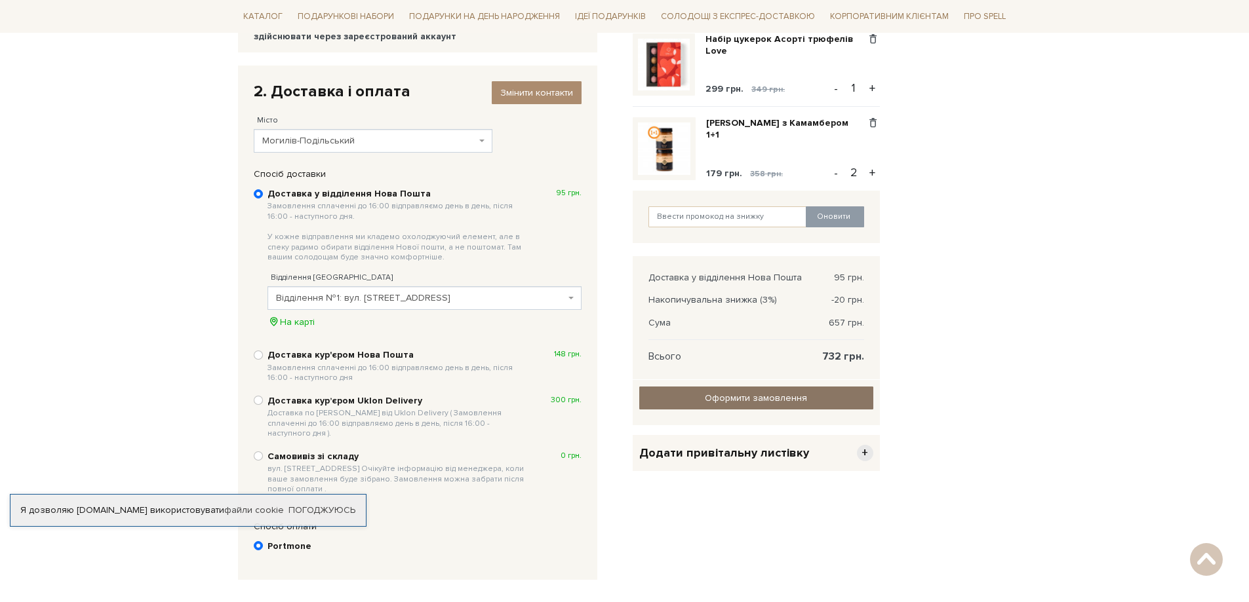
click at [751, 399] on input "Оформити замовлення" at bounding box center [756, 398] width 234 height 23
